Goal: Information Seeking & Learning: Find specific fact

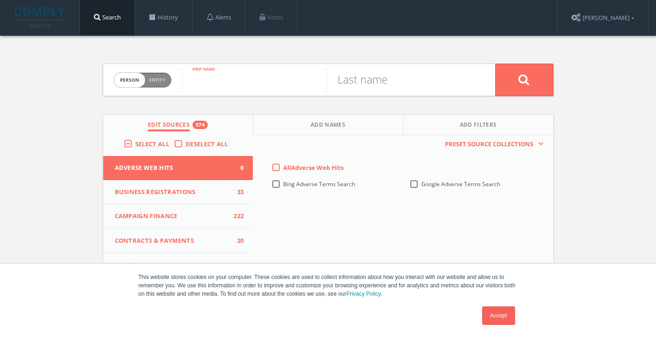
click at [249, 87] on input "text" at bounding box center [254, 80] width 145 height 24
paste input "[PERSON_NAME]"
drag, startPoint x: 232, startPoint y: 85, endPoint x: 304, endPoint y: 84, distance: 72.0
click at [304, 85] on input "[PERSON_NAME]" at bounding box center [254, 80] width 145 height 24
type input "[PERSON_NAME]"
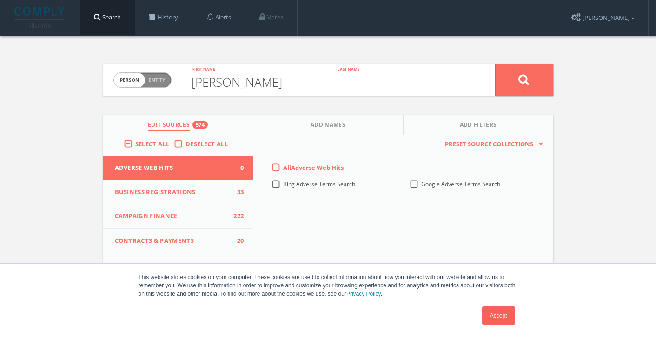
click at [388, 82] on input "text" at bounding box center [399, 80] width 145 height 24
type input "l"
paste input "[PERSON_NAME]"
drag, startPoint x: 382, startPoint y: 81, endPoint x: 344, endPoint y: 42, distance: 54.5
click at [346, 46] on div "Person Entity person [PERSON_NAME] First name [PERSON_NAME] Last name Edit Sour…" at bounding box center [328, 274] width 465 height 476
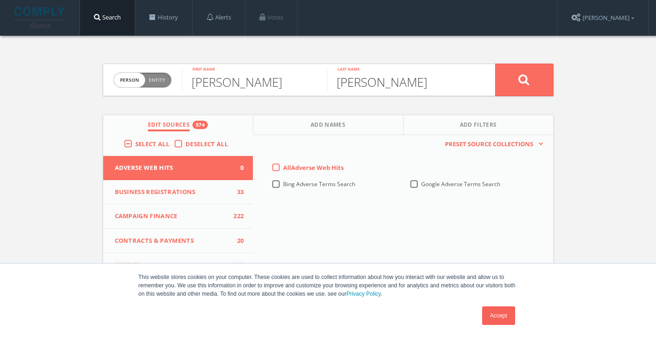
type input "[PERSON_NAME]"
click at [529, 83] on button at bounding box center [524, 80] width 58 height 33
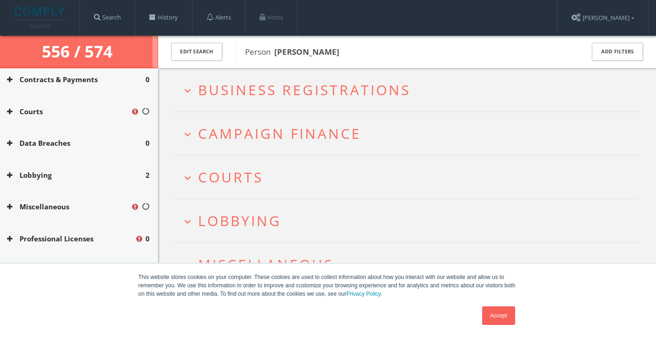
scroll to position [161, 0]
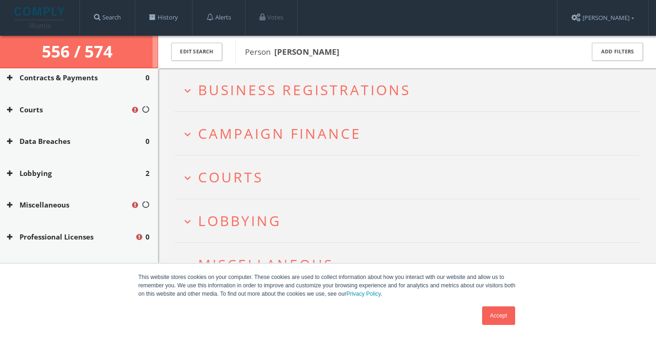
click at [8, 175] on icon at bounding box center [10, 173] width 6 height 7
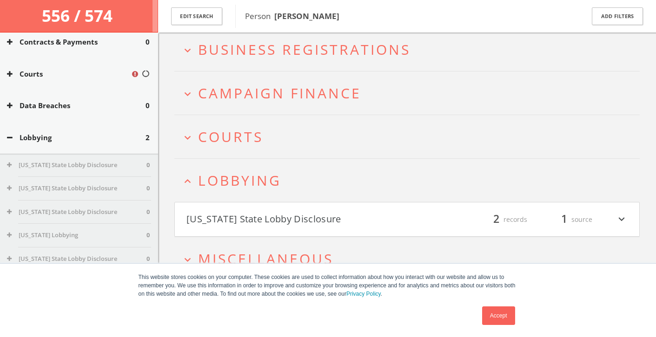
scroll to position [54, 0]
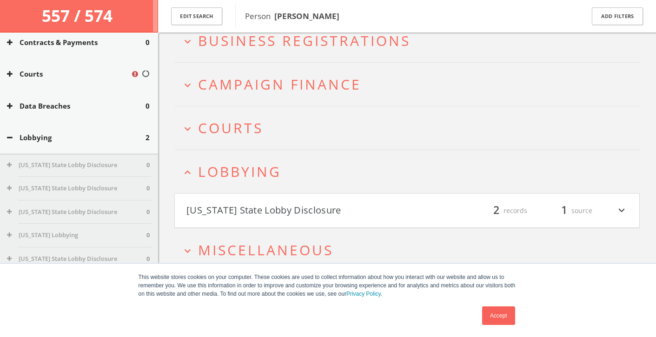
click at [620, 210] on icon "expand_more" at bounding box center [621, 211] width 12 height 16
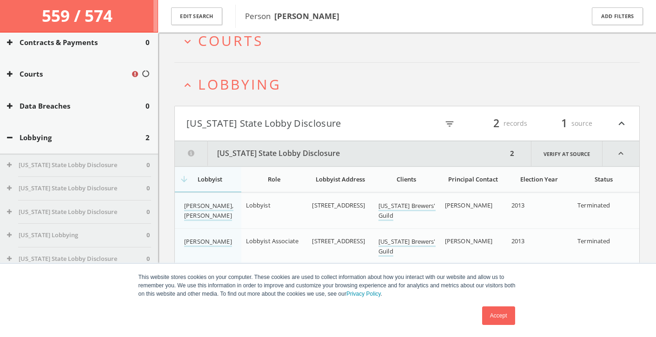
scroll to position [145, 0]
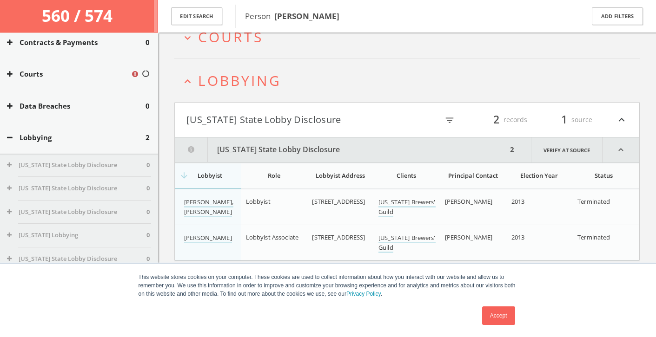
click at [623, 149] on icon "expand_less" at bounding box center [620, 150] width 37 height 25
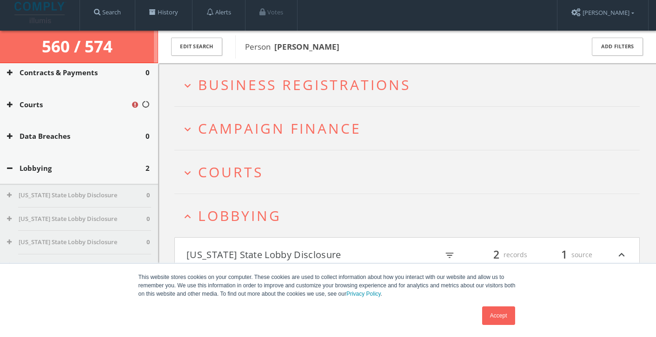
click at [499, 178] on button "expand_more Courts" at bounding box center [410, 171] width 458 height 15
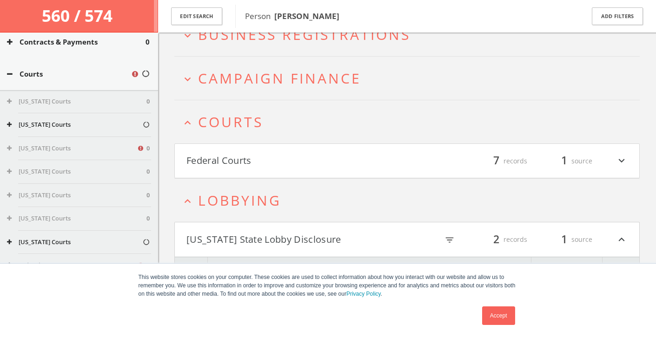
scroll to position [82, 0]
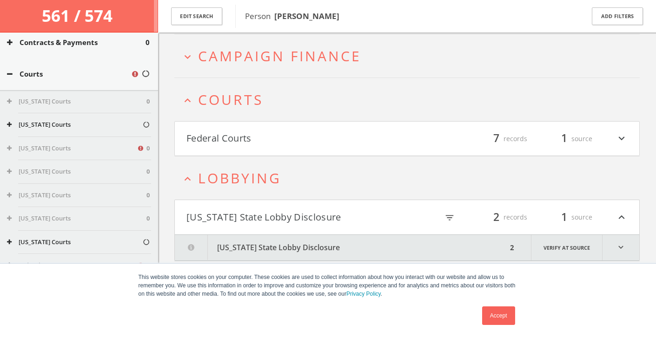
click at [611, 139] on div "filter_list 7 records 1 source expand_more" at bounding box center [517, 139] width 221 height 16
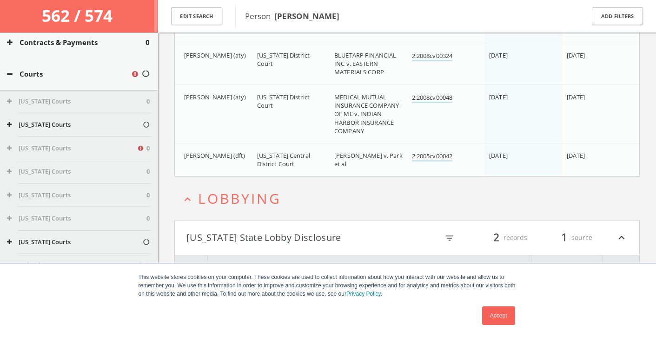
scroll to position [427, 0]
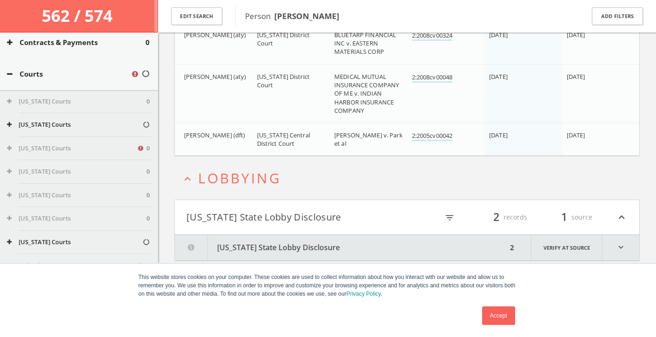
click at [189, 178] on icon "expand_less" at bounding box center [187, 179] width 13 height 13
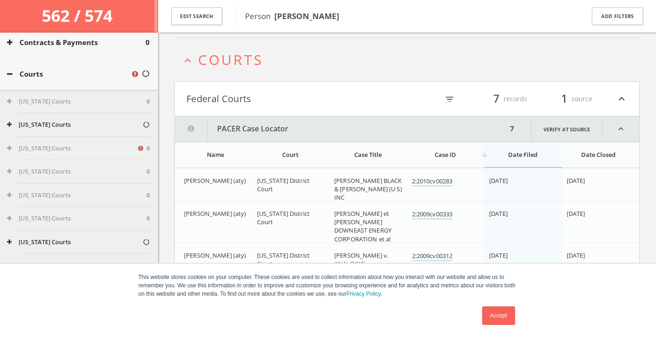
scroll to position [108, 0]
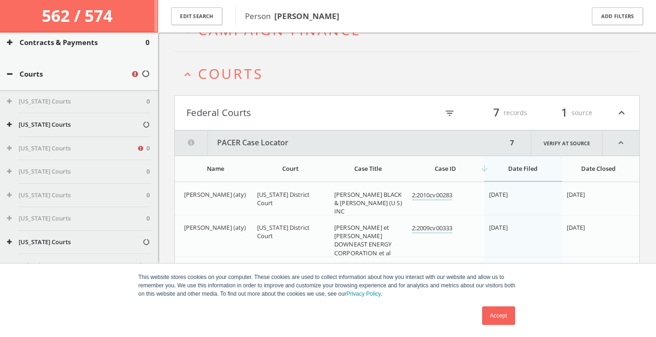
click at [195, 78] on button "expand_less Courts" at bounding box center [410, 73] width 458 height 15
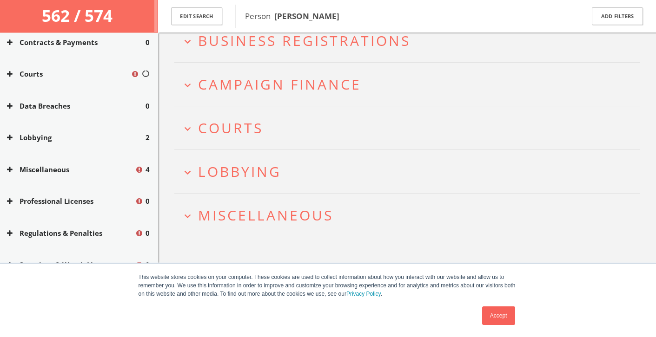
click at [183, 211] on icon "expand_more" at bounding box center [187, 216] width 13 height 13
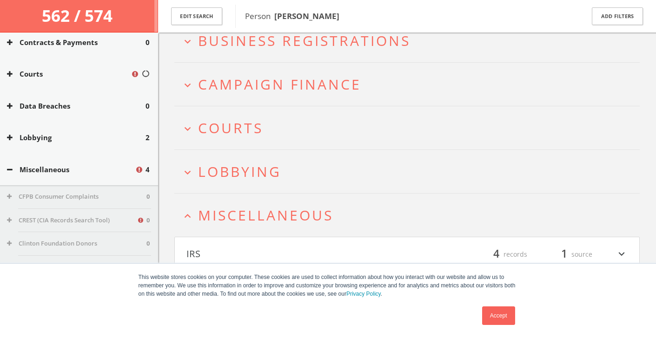
click at [617, 254] on icon "expand_more" at bounding box center [621, 255] width 12 height 16
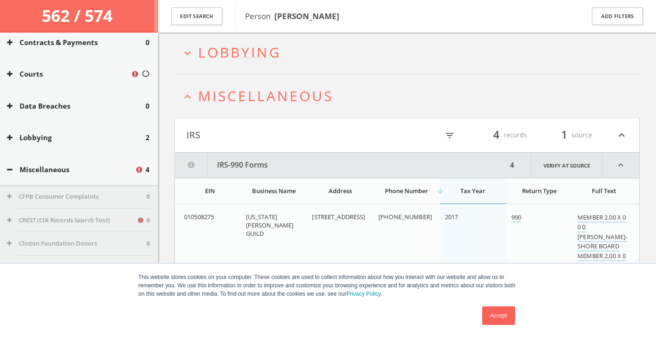
scroll to position [172, 0]
click at [184, 100] on icon "expand_less" at bounding box center [187, 98] width 13 height 13
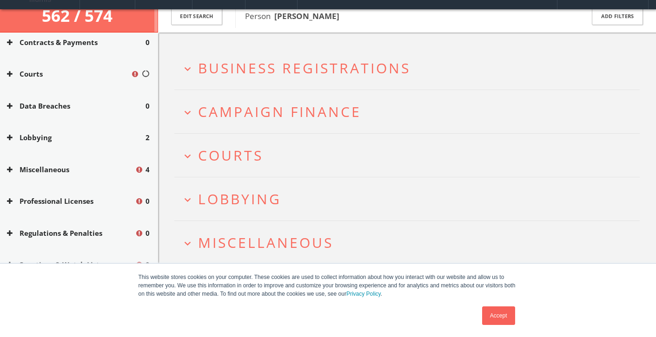
scroll to position [155, 0]
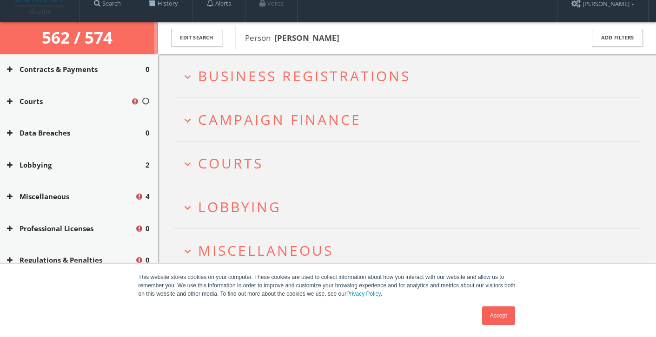
click at [189, 125] on icon "expand_more" at bounding box center [187, 120] width 13 height 13
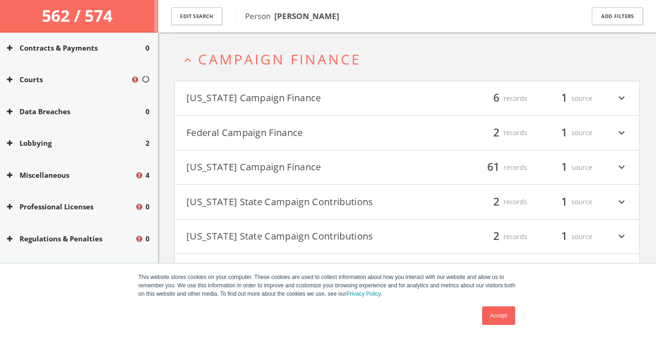
scroll to position [83, 0]
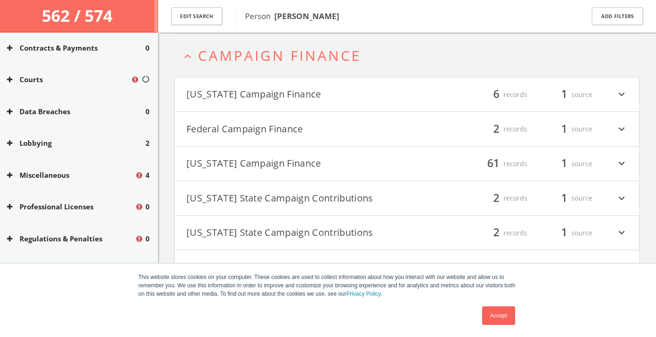
click at [620, 164] on icon "expand_more" at bounding box center [621, 164] width 12 height 16
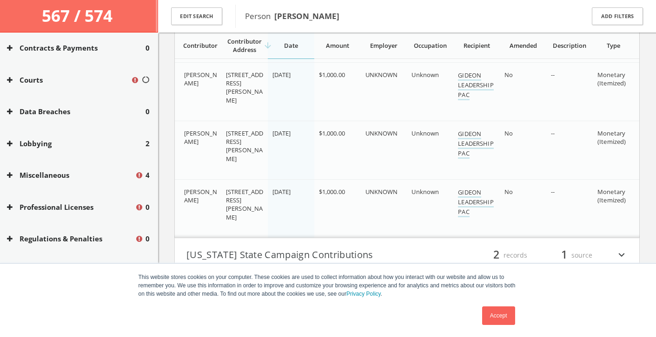
scroll to position [3629, 0]
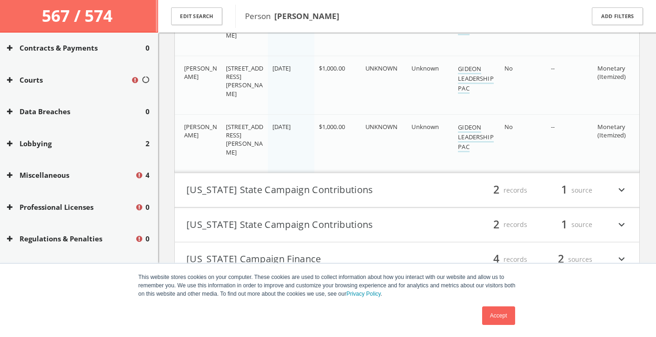
click at [620, 187] on icon "expand_more" at bounding box center [621, 191] width 12 height 16
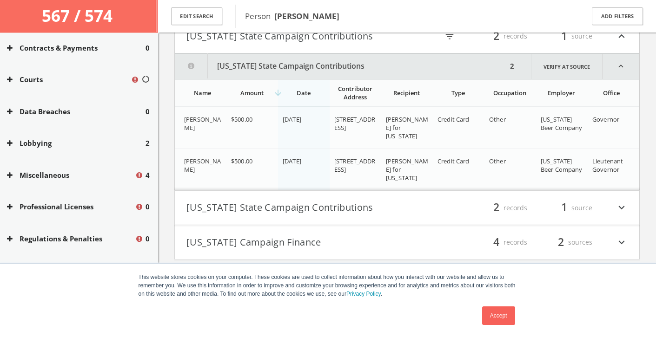
scroll to position [3783, 0]
click at [619, 71] on icon "expand_less" at bounding box center [620, 66] width 37 height 25
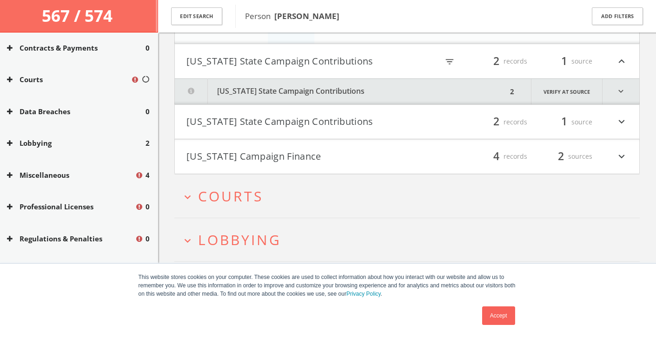
click at [626, 131] on h4 "[US_STATE] State Campaign Contributions filter_list 2 records 1 source expand_m…" at bounding box center [407, 122] width 464 height 34
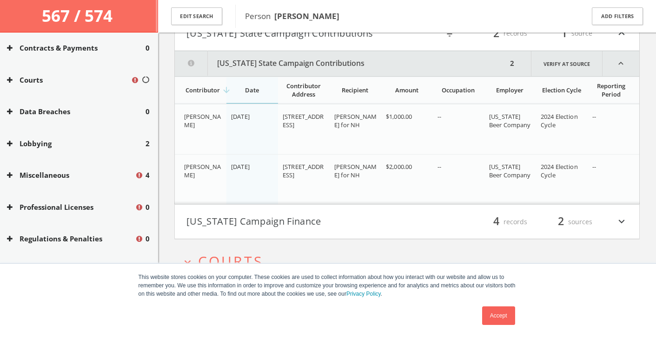
scroll to position [3846, 0]
click at [626, 72] on icon "expand_less" at bounding box center [620, 64] width 37 height 25
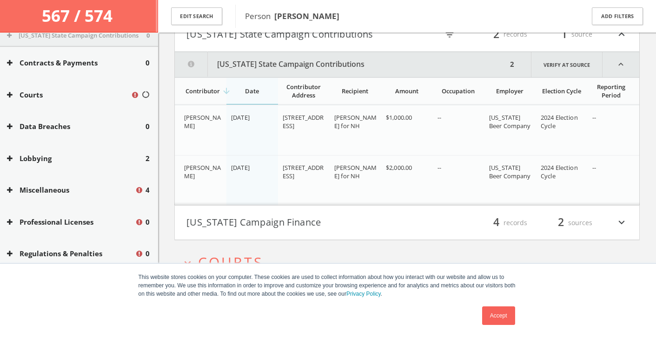
scroll to position [3785, 0]
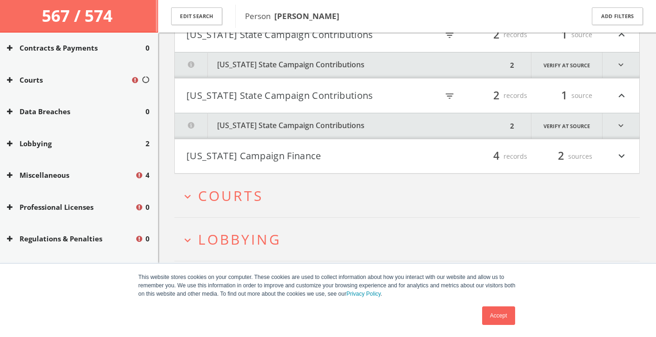
click at [619, 158] on icon "expand_more" at bounding box center [621, 157] width 12 height 16
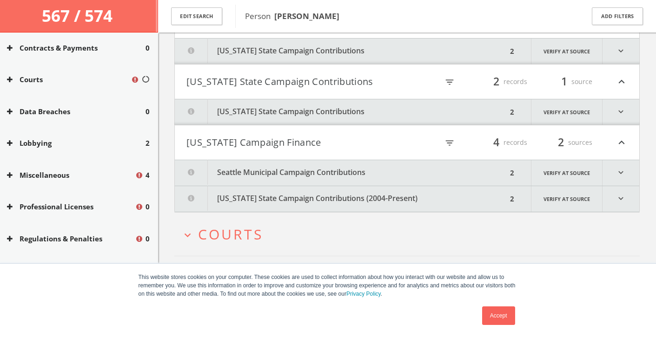
scroll to position [3798, 0]
click at [622, 167] on icon "expand_more" at bounding box center [620, 174] width 37 height 26
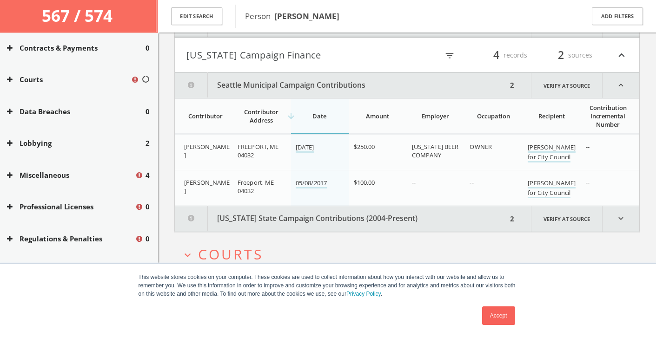
scroll to position [3885, 0]
click at [623, 91] on icon "expand_less" at bounding box center [620, 86] width 37 height 25
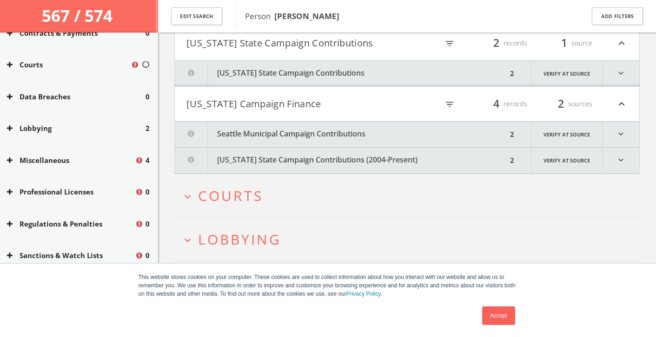
scroll to position [3837, 0]
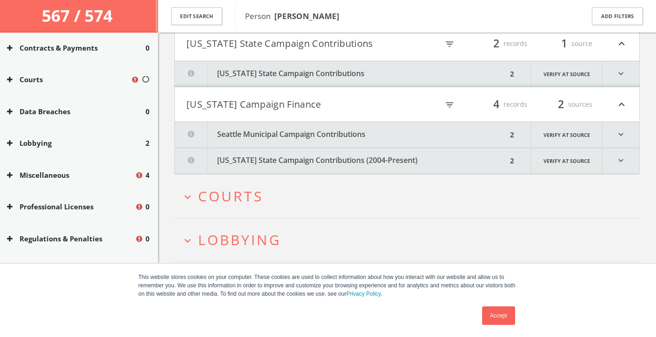
click at [618, 165] on icon "expand_more" at bounding box center [620, 161] width 37 height 26
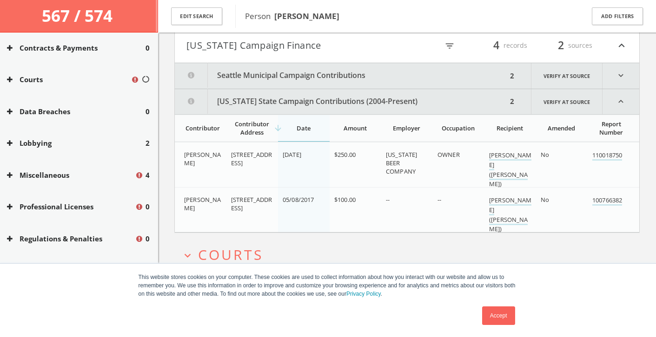
scroll to position [3894, 0]
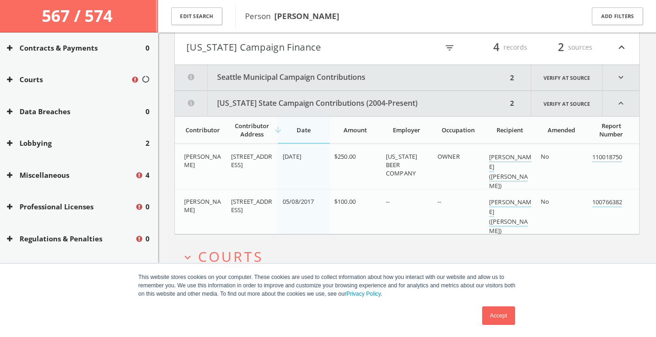
click at [622, 102] on icon "expand_less" at bounding box center [620, 103] width 37 height 25
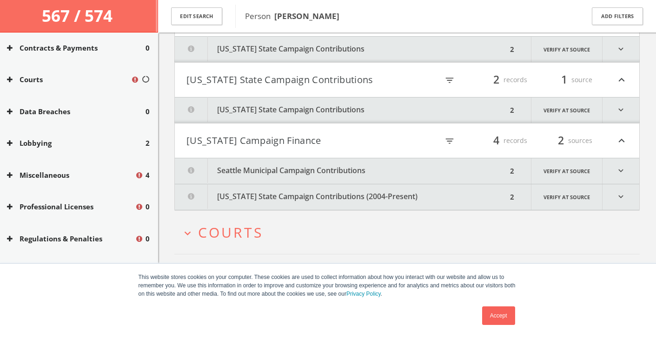
scroll to position [0, 0]
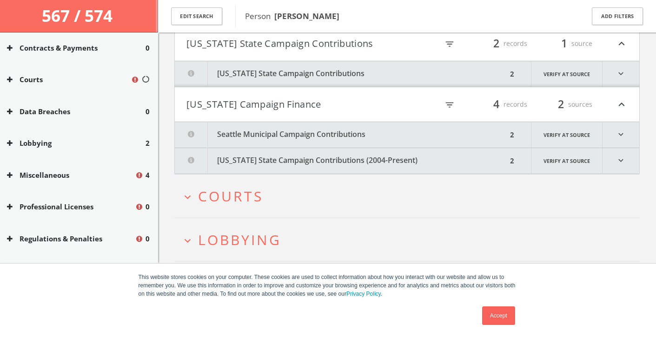
click at [562, 204] on h2 "expand_more Courts" at bounding box center [406, 196] width 465 height 43
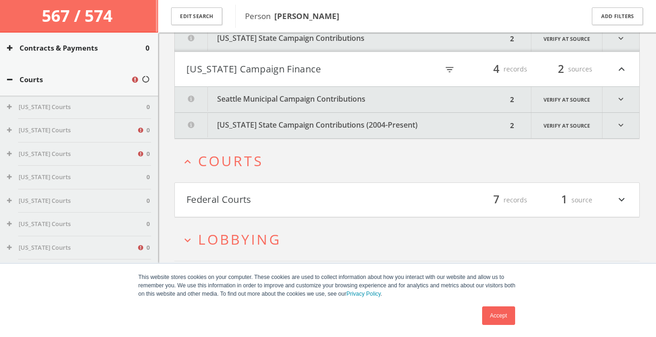
click at [608, 197] on div "filter_list 7 records 1 source expand_more" at bounding box center [517, 200] width 221 height 16
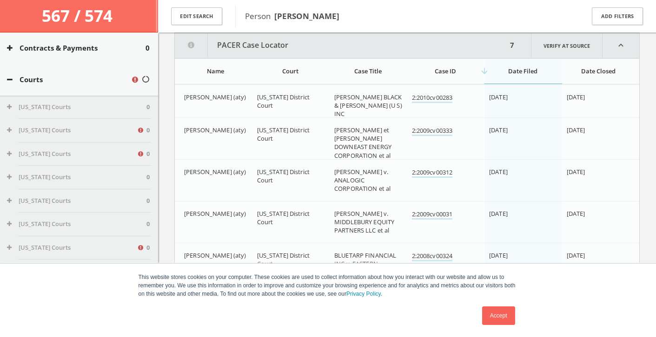
click at [615, 46] on icon "expand_less" at bounding box center [620, 45] width 37 height 25
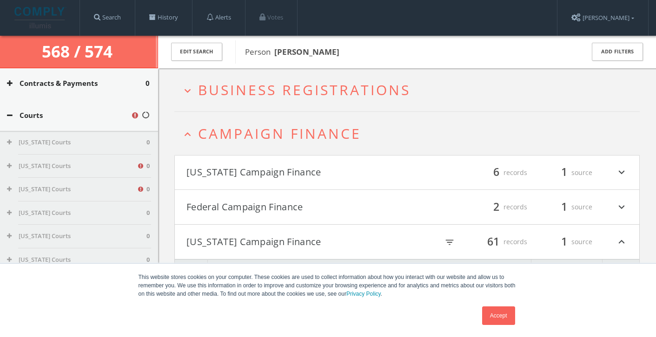
click at [186, 133] on icon "expand_less" at bounding box center [187, 134] width 13 height 13
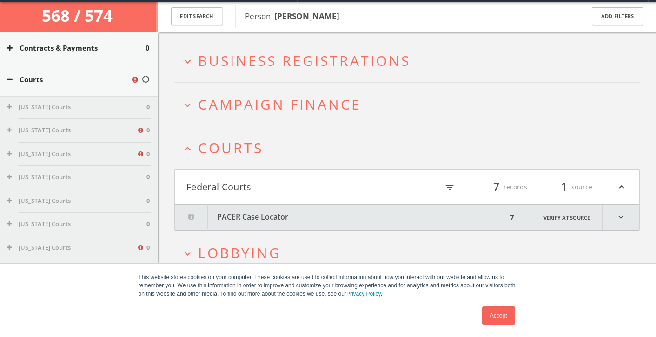
scroll to position [46, 0]
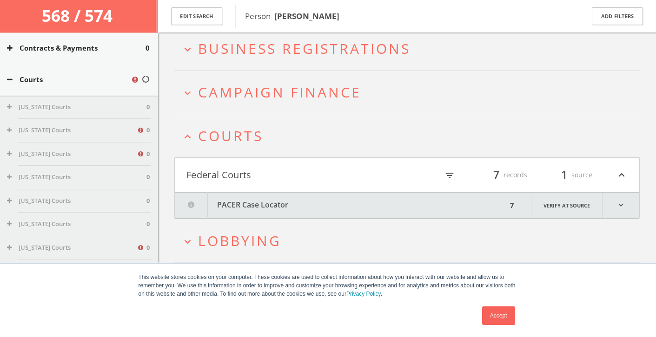
click at [187, 133] on icon "expand_less" at bounding box center [187, 137] width 13 height 13
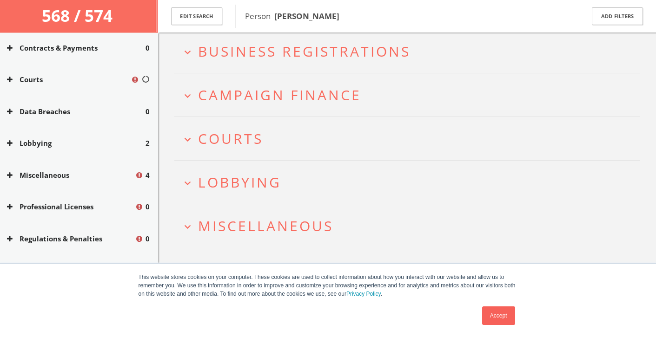
scroll to position [54, 0]
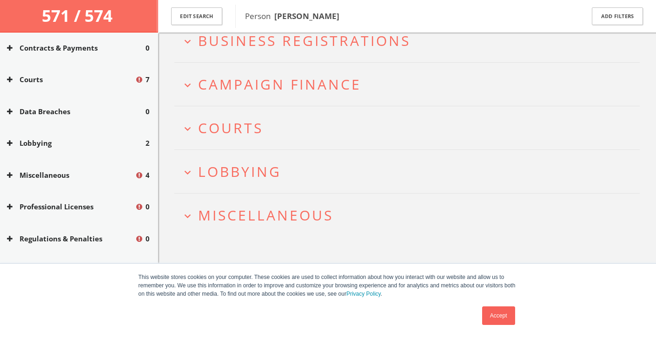
click at [187, 213] on icon "expand_more" at bounding box center [187, 216] width 13 height 13
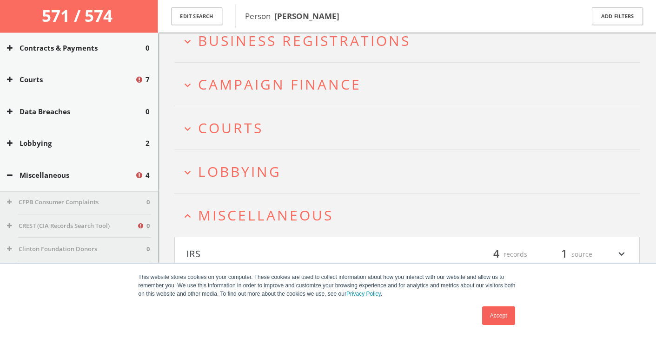
click at [187, 213] on icon "expand_less" at bounding box center [187, 216] width 13 height 13
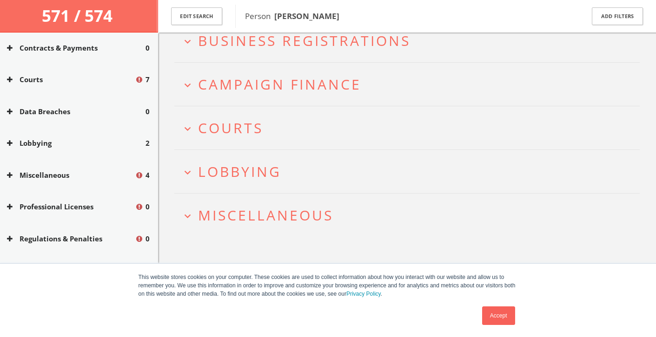
click at [187, 213] on icon "expand_more" at bounding box center [187, 216] width 13 height 13
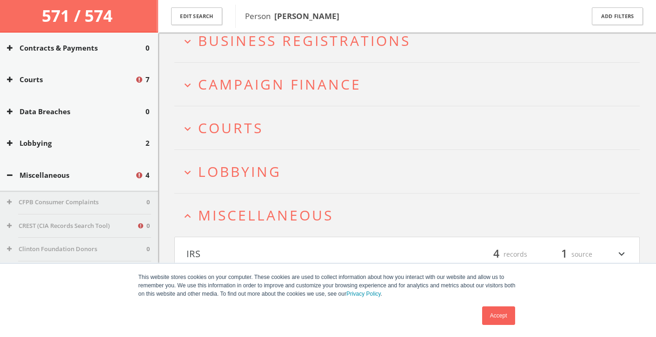
click at [500, 316] on link "Accept" at bounding box center [498, 316] width 33 height 19
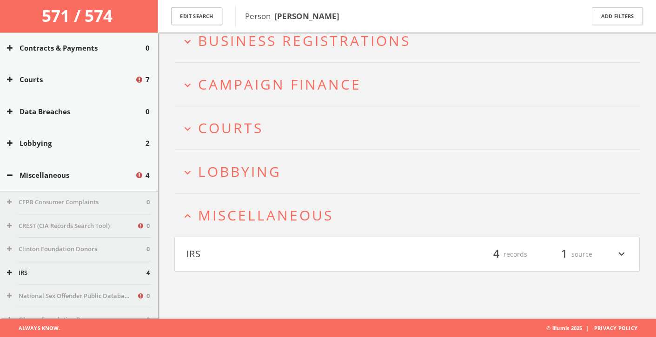
click at [617, 250] on icon "expand_more" at bounding box center [621, 255] width 12 height 16
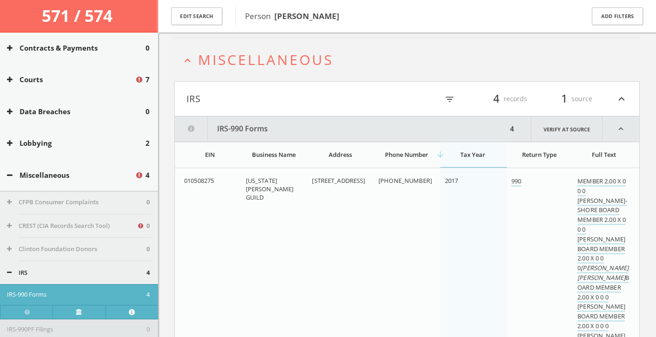
scroll to position [81, 0]
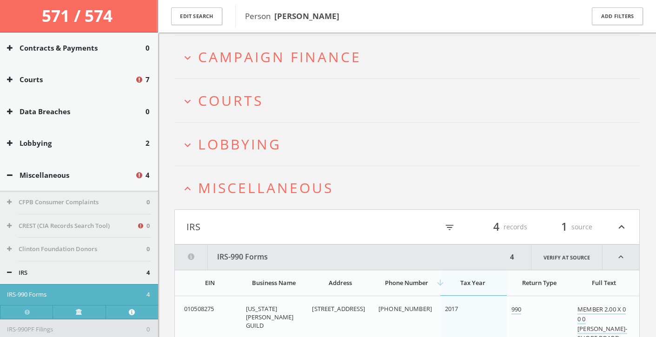
click at [624, 230] on icon "expand_less" at bounding box center [621, 227] width 12 height 16
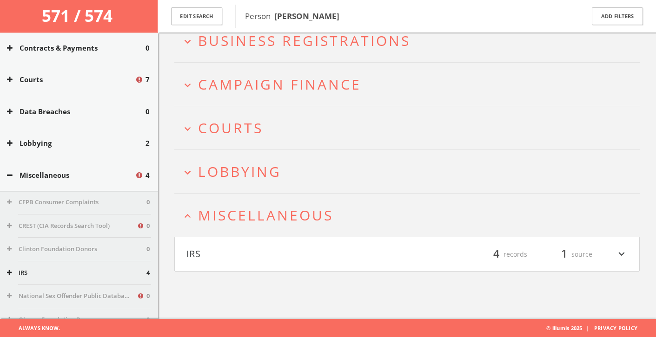
click at [186, 170] on icon "expand_more" at bounding box center [187, 172] width 13 height 13
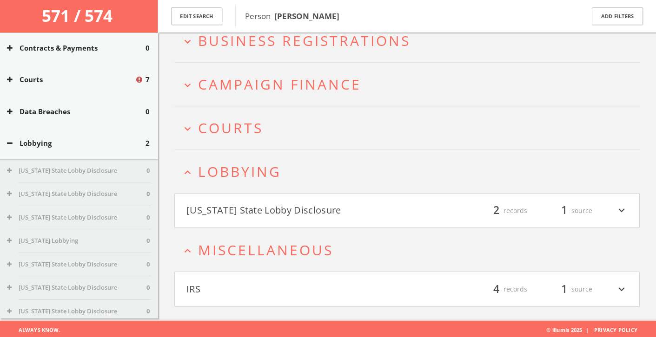
scroll to position [56, 0]
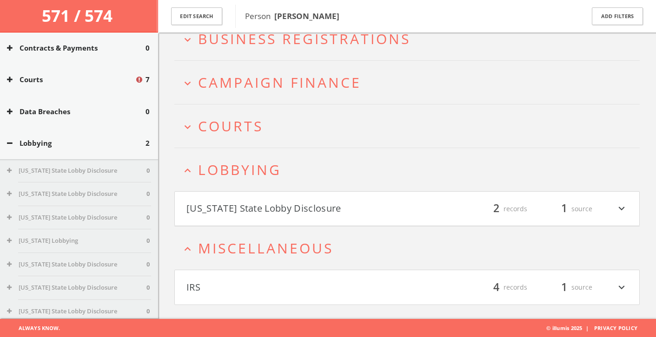
click at [186, 170] on icon "expand_less" at bounding box center [187, 170] width 13 height 13
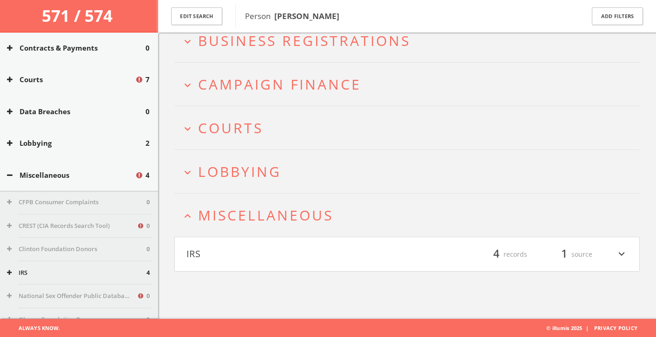
click at [189, 132] on icon "expand_more" at bounding box center [187, 129] width 13 height 13
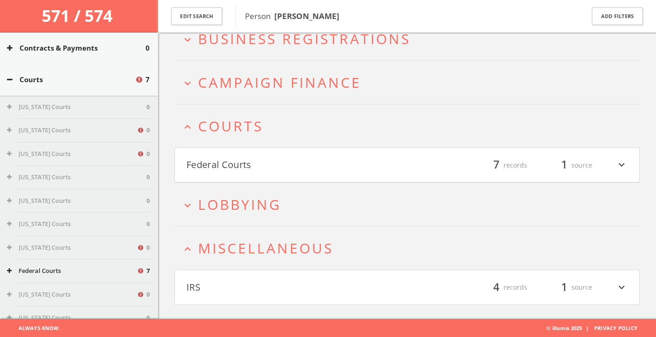
click at [189, 127] on icon "expand_less" at bounding box center [187, 127] width 13 height 13
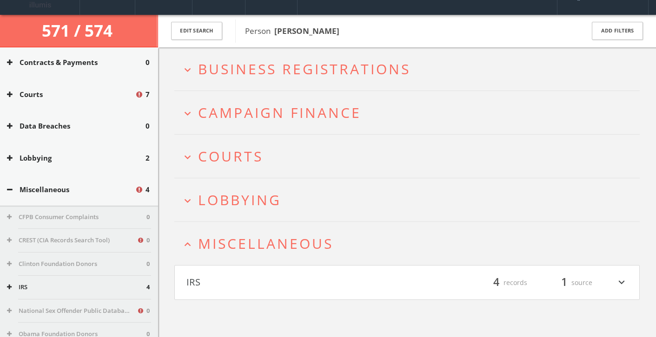
scroll to position [20, 0]
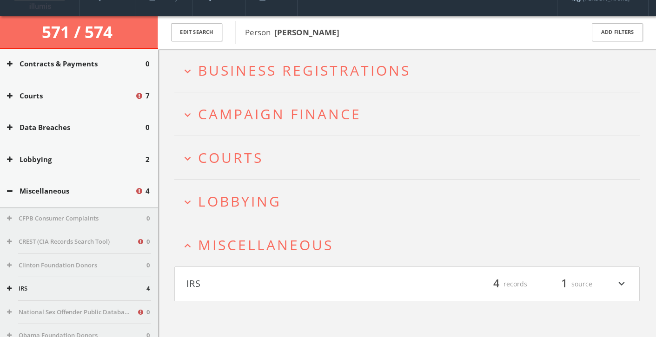
click at [190, 118] on icon "expand_more" at bounding box center [187, 115] width 13 height 13
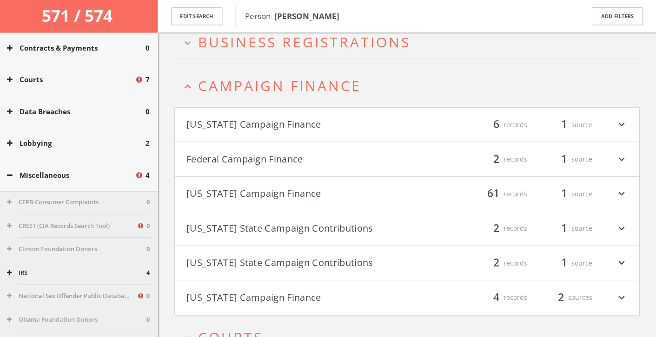
scroll to position [24, 0]
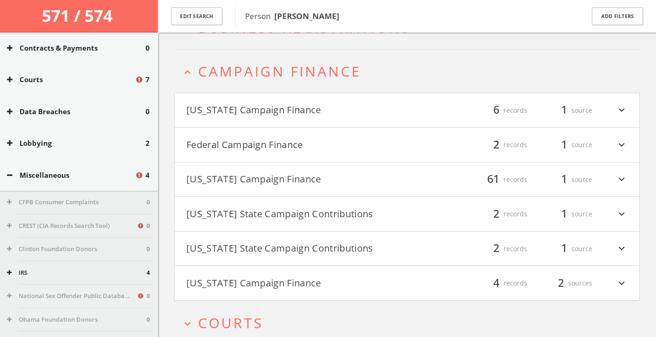
click at [269, 181] on button "[US_STATE] Campaign Finance" at bounding box center [296, 180] width 221 height 16
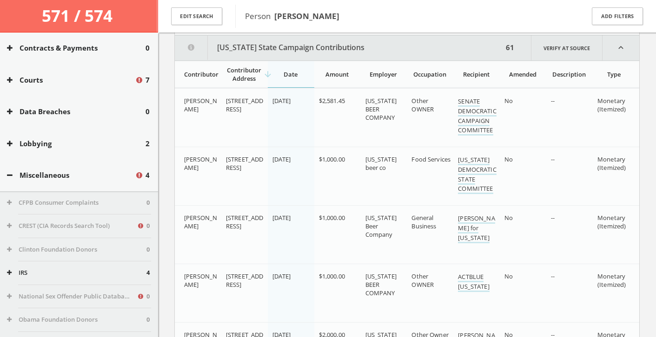
scroll to position [231, 0]
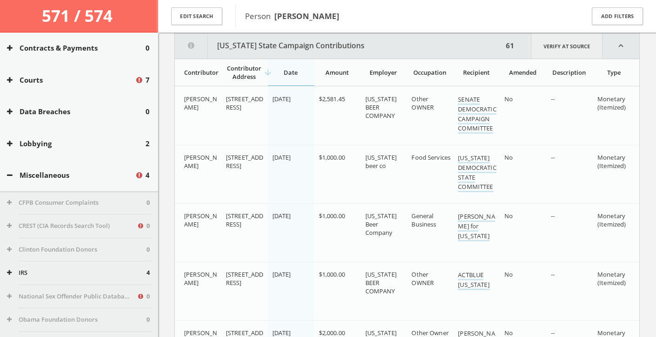
click at [565, 46] on link "Verify at source" at bounding box center [567, 45] width 72 height 25
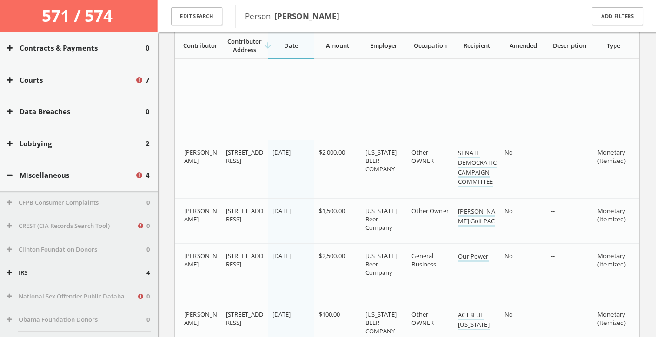
scroll to position [855, 0]
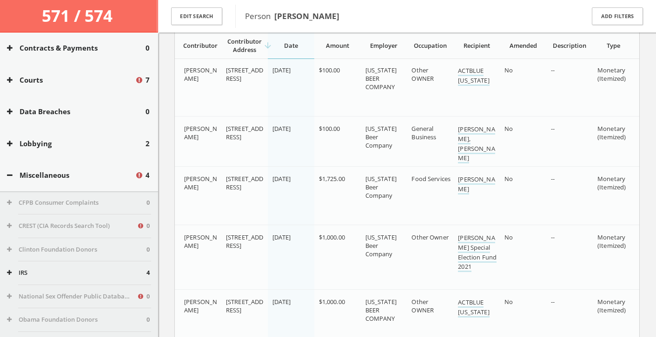
click at [17, 184] on div "Miscellaneous 4" at bounding box center [79, 175] width 158 height 32
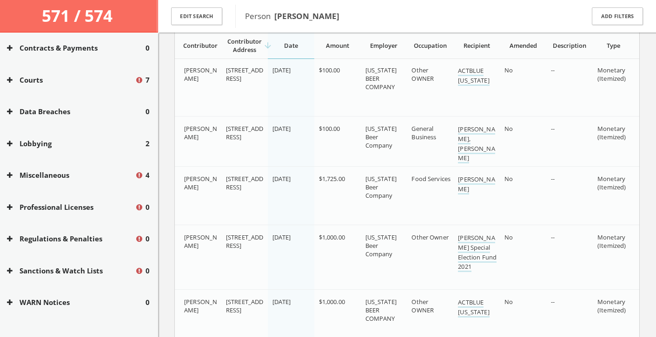
click at [13, 48] on button "Contracts & Payments" at bounding box center [76, 48] width 138 height 11
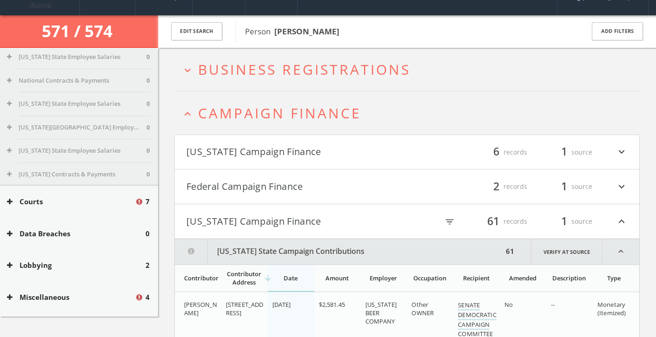
scroll to position [0, 0]
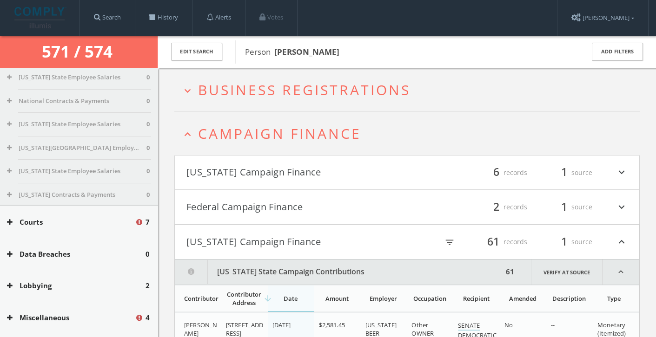
click at [183, 134] on icon "expand_less" at bounding box center [187, 134] width 13 height 13
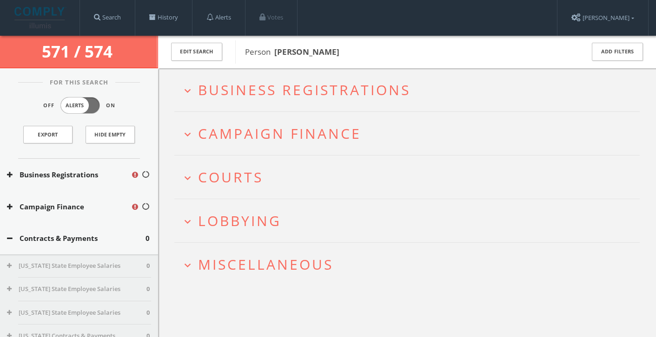
click at [88, 176] on button "Business Registrations" at bounding box center [69, 175] width 124 height 11
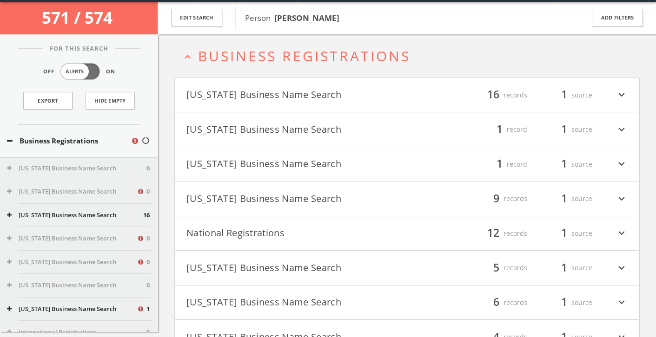
scroll to position [36, 0]
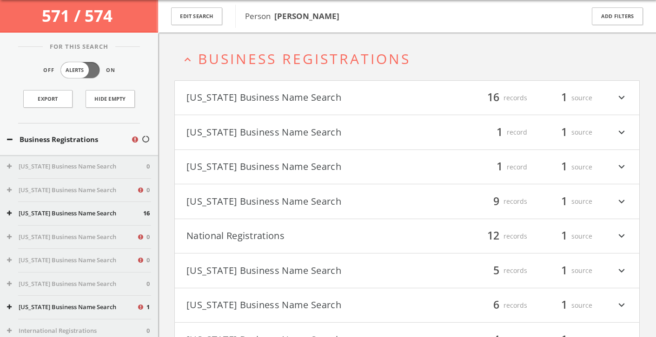
click at [229, 106] on h4 "[US_STATE] Business Name Search filter_list 16 records 1 source expand_more" at bounding box center [407, 98] width 464 height 34
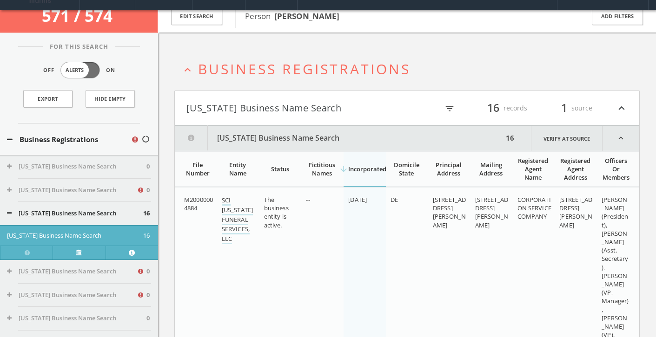
scroll to position [0, 0]
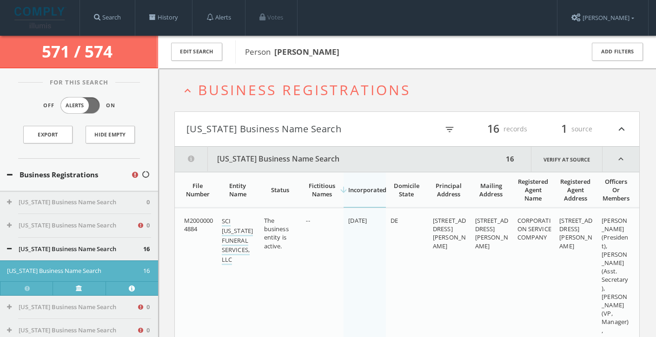
click at [237, 132] on button "[US_STATE] Business Name Search" at bounding box center [296, 129] width 221 height 16
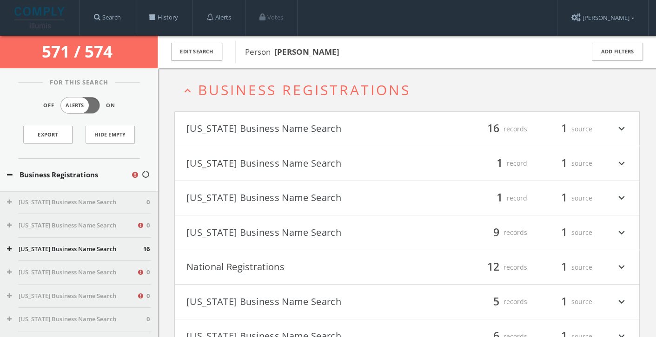
click at [46, 20] on img at bounding box center [40, 17] width 52 height 21
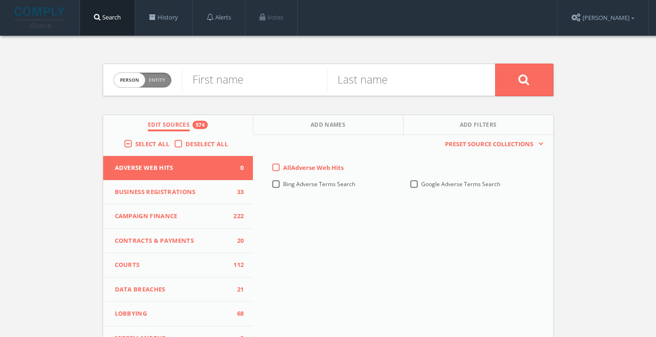
click at [46, 20] on img at bounding box center [40, 17] width 52 height 21
click at [154, 85] on span "Person Entity" at bounding box center [142, 80] width 57 height 14
checkbox input "true"
click at [217, 78] on input "text" at bounding box center [338, 80] width 313 height 24
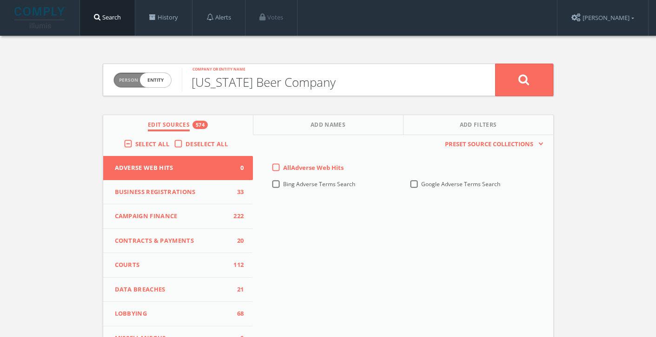
type input "[US_STATE] Beer Company"
click at [495, 64] on button at bounding box center [524, 80] width 58 height 33
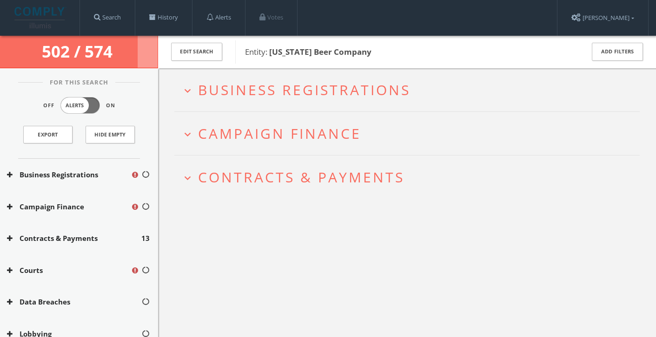
click at [364, 97] on span "Business Registrations" at bounding box center [304, 89] width 212 height 19
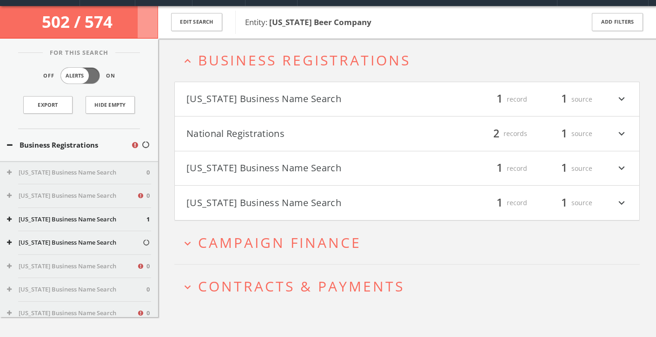
scroll to position [36, 0]
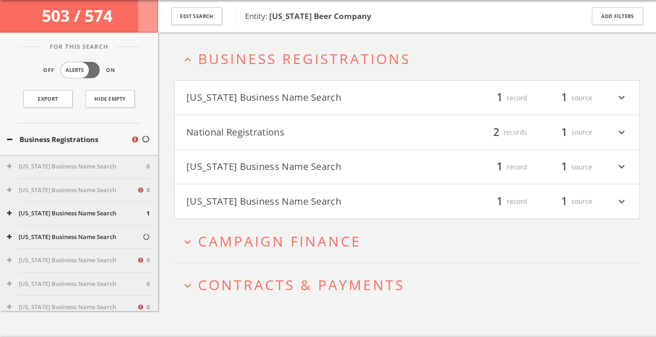
click at [341, 65] on span "Business Registrations" at bounding box center [304, 58] width 212 height 19
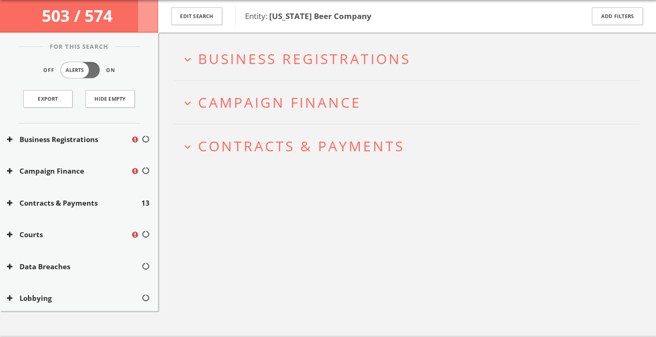
click at [331, 108] on span "Campaign Finance" at bounding box center [279, 102] width 163 height 19
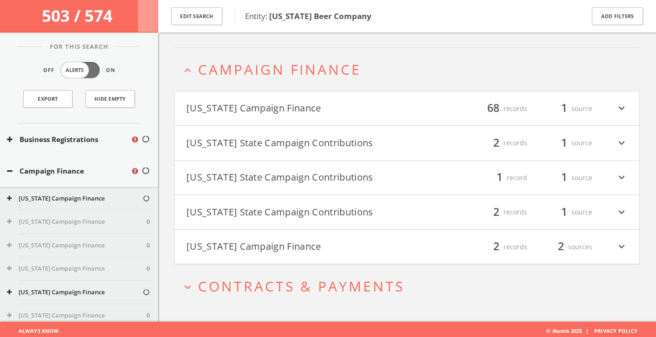
scroll to position [72, 0]
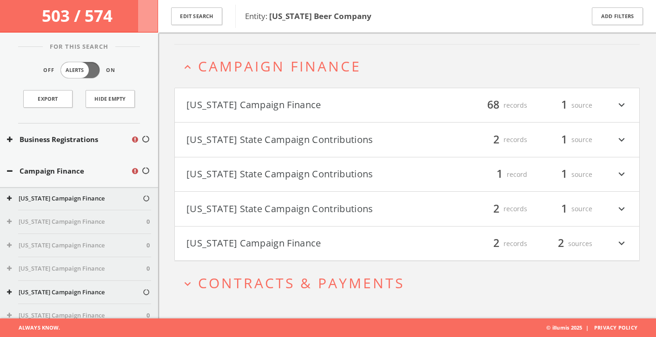
click at [463, 209] on div "filter_list 2 records 1 source expand_more" at bounding box center [517, 209] width 221 height 16
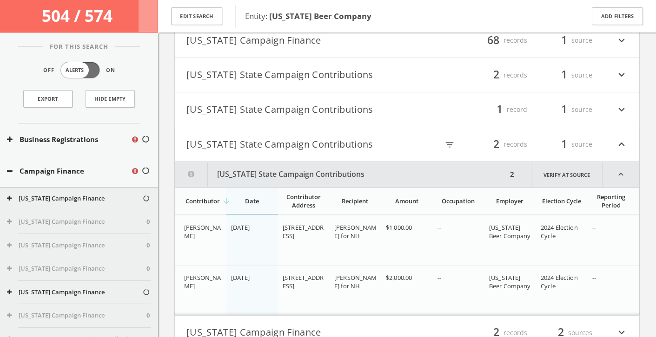
scroll to position [206, 0]
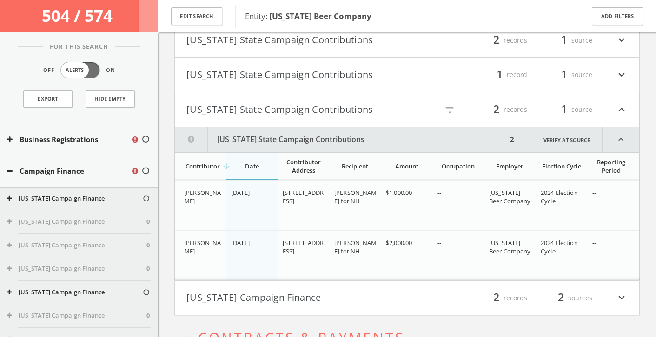
click at [610, 105] on div "filter_list 2 records 1 source expand_less" at bounding box center [517, 110] width 221 height 16
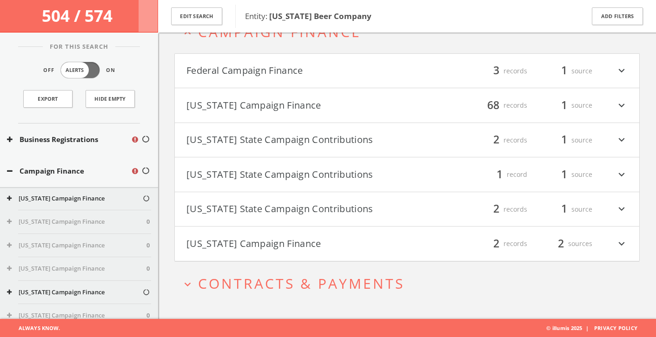
scroll to position [0, 0]
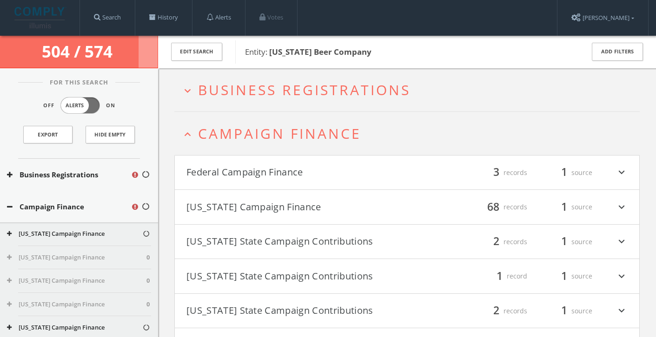
click at [184, 136] on icon "expand_less" at bounding box center [187, 134] width 13 height 13
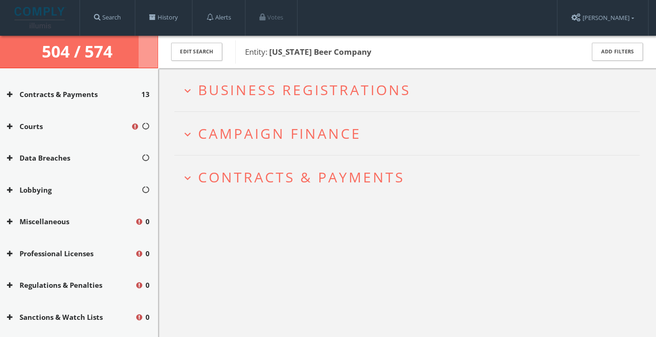
scroll to position [165, 0]
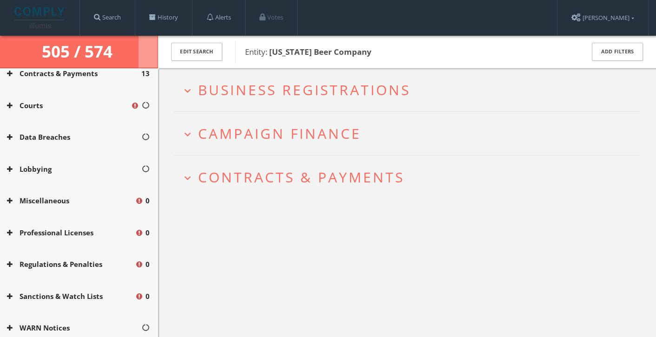
click at [185, 173] on icon "expand_more" at bounding box center [187, 178] width 13 height 13
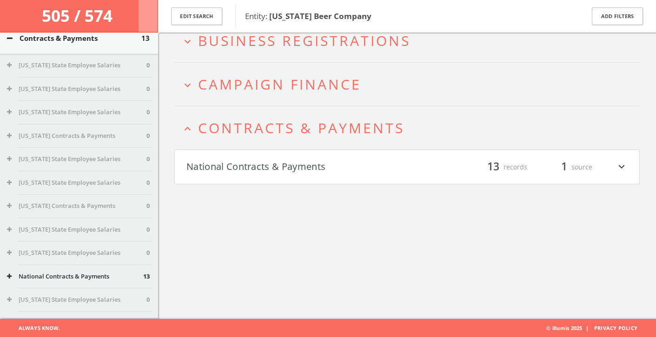
click at [188, 171] on button "National Contracts & Payments" at bounding box center [296, 167] width 221 height 16
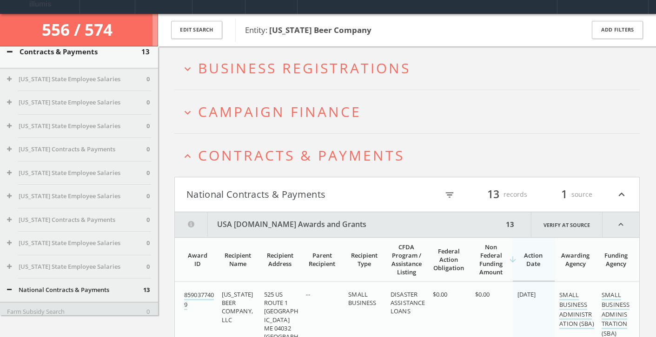
scroll to position [0, 0]
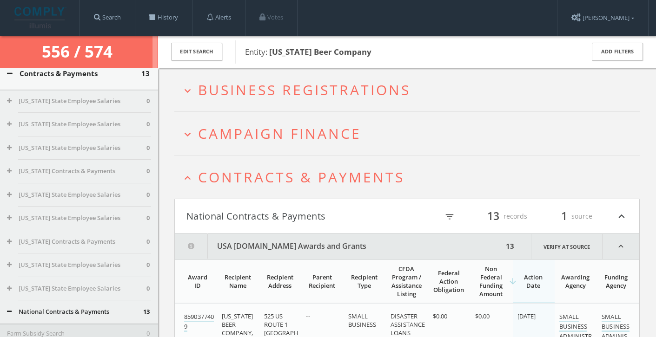
click at [186, 182] on icon "expand_less" at bounding box center [187, 178] width 13 height 13
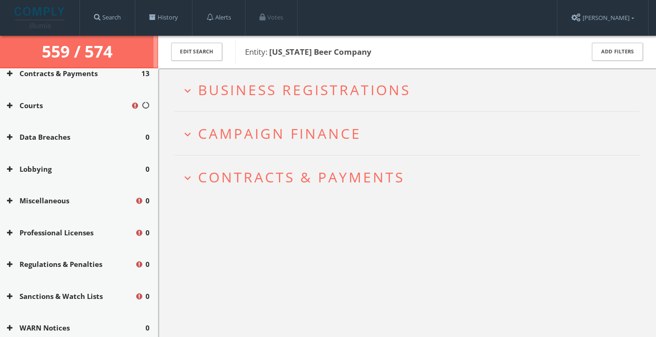
click at [188, 89] on icon "expand_more" at bounding box center [187, 91] width 13 height 13
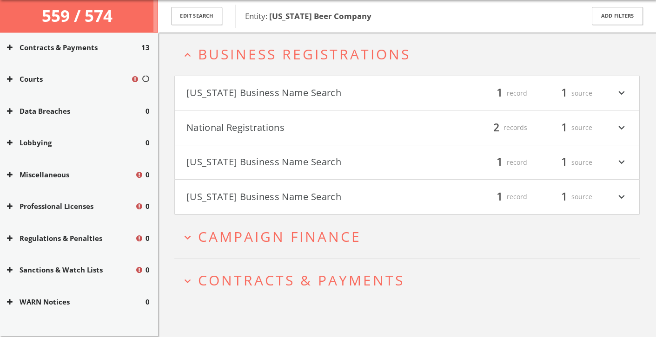
scroll to position [929, 0]
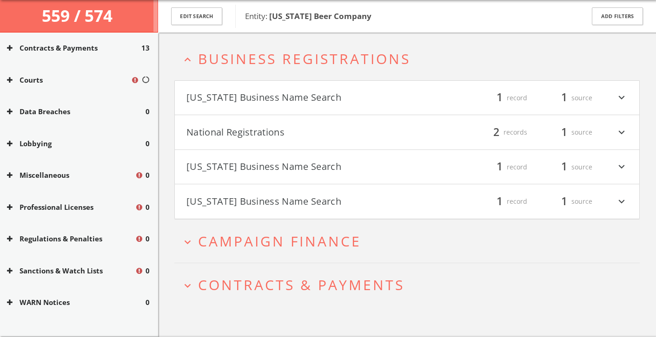
click at [204, 132] on button "National Registrations" at bounding box center [296, 133] width 221 height 16
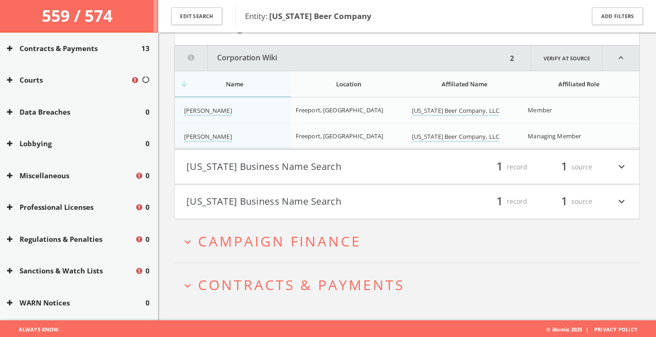
scroll to position [142, 0]
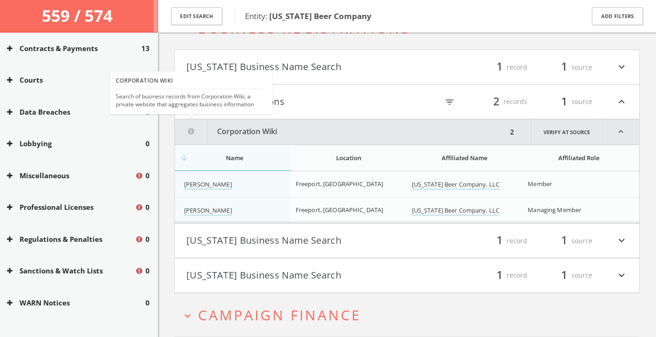
click at [206, 107] on div "Search of business records from Corporation Wiki, a private website that aggreg…" at bounding box center [191, 101] width 151 height 16
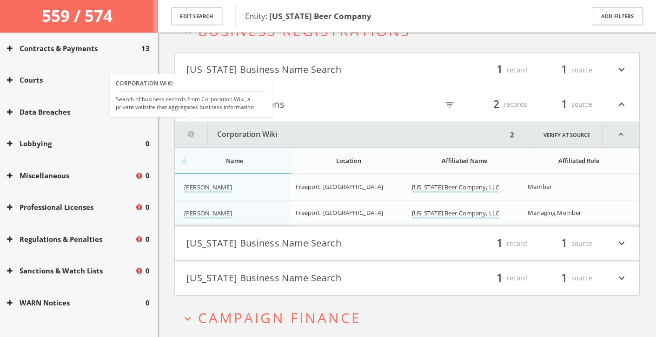
scroll to position [948, 0]
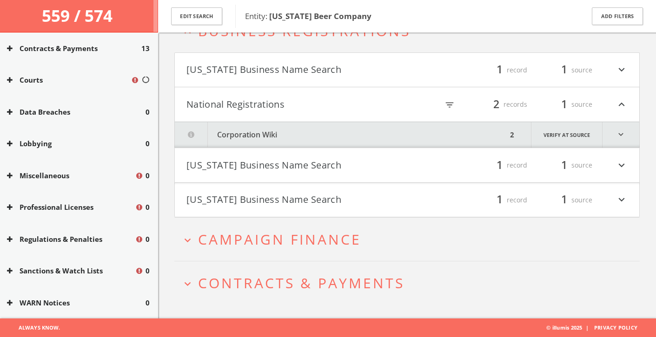
click at [184, 286] on icon "expand_more" at bounding box center [187, 284] width 13 height 13
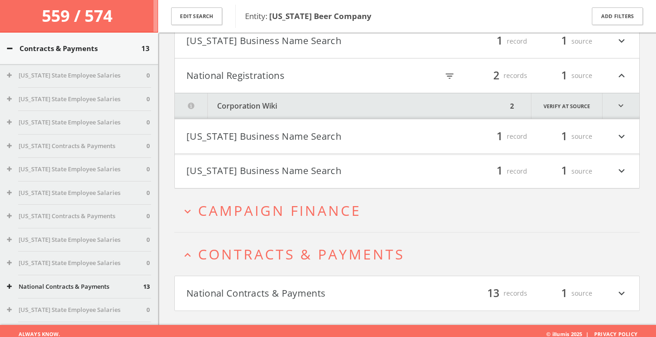
scroll to position [99, 0]
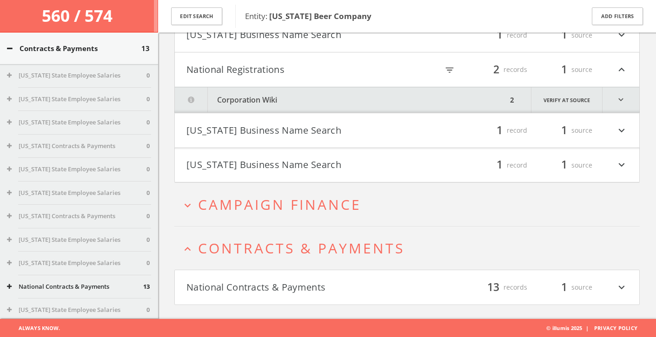
click at [188, 287] on button "National Contracts & Payments" at bounding box center [296, 288] width 221 height 16
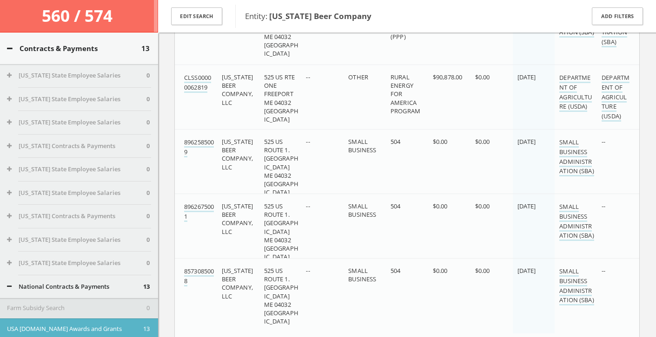
scroll to position [0, 0]
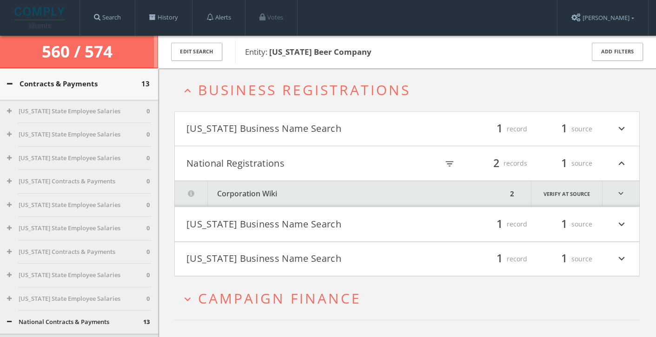
click at [192, 89] on icon "expand_less" at bounding box center [187, 91] width 13 height 13
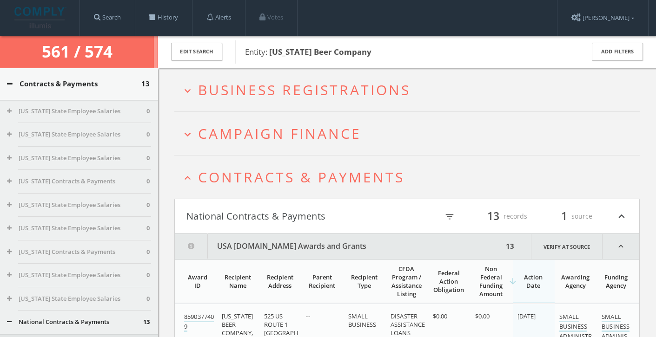
click at [186, 179] on icon "expand_less" at bounding box center [187, 178] width 13 height 13
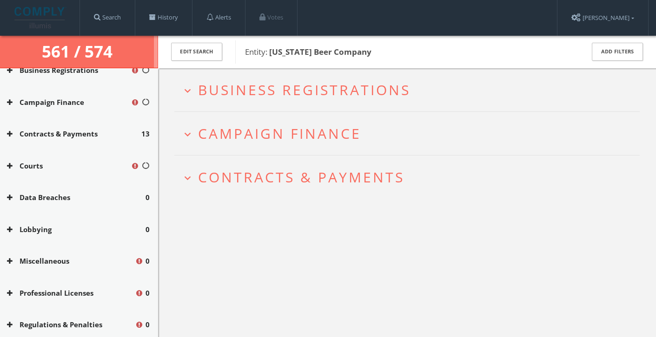
scroll to position [38, 0]
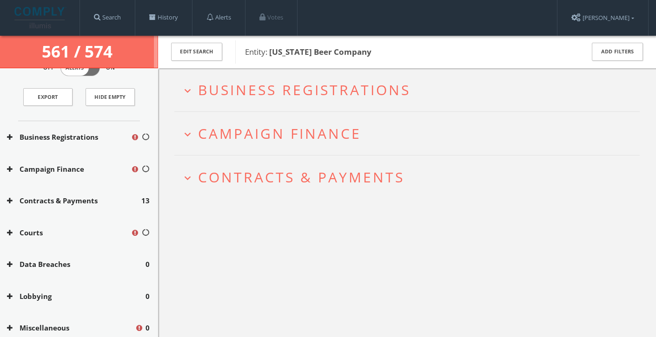
click at [182, 90] on icon "expand_more" at bounding box center [187, 91] width 13 height 13
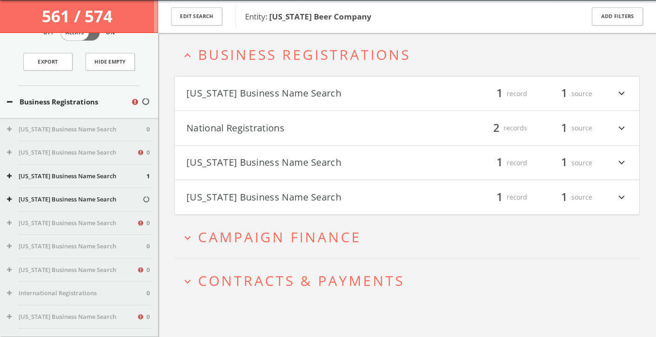
scroll to position [36, 0]
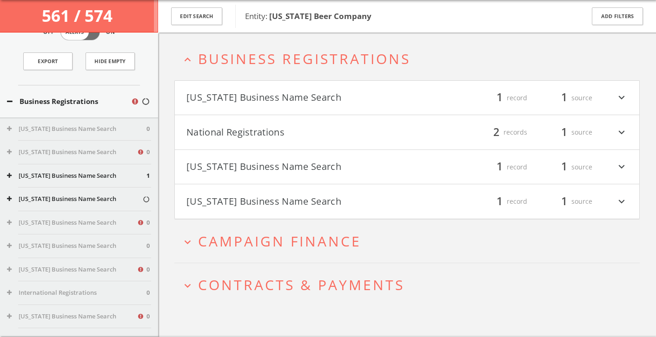
click at [183, 61] on icon "expand_less" at bounding box center [187, 59] width 13 height 13
